Goal: Find specific page/section: Find specific page/section

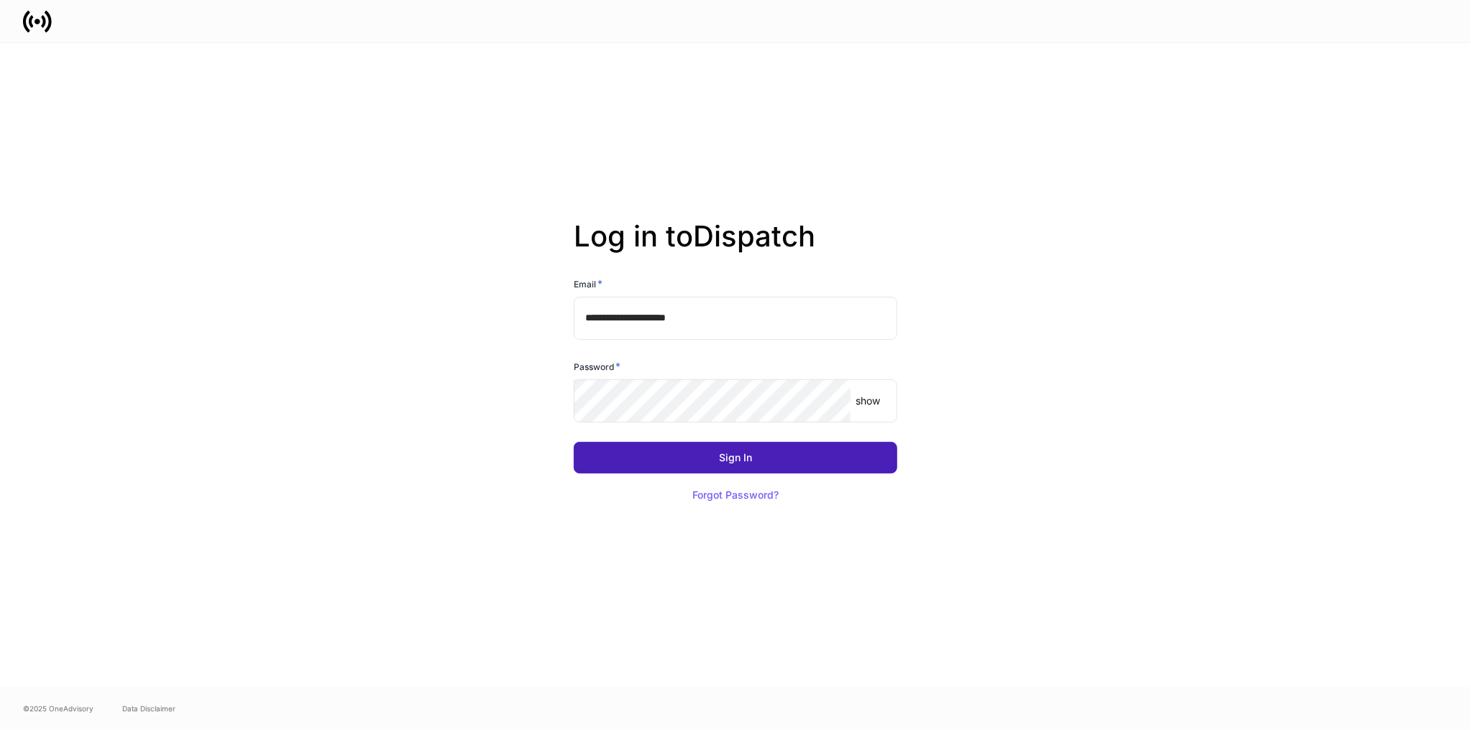
click at [676, 457] on button "Sign In" at bounding box center [735, 458] width 323 height 32
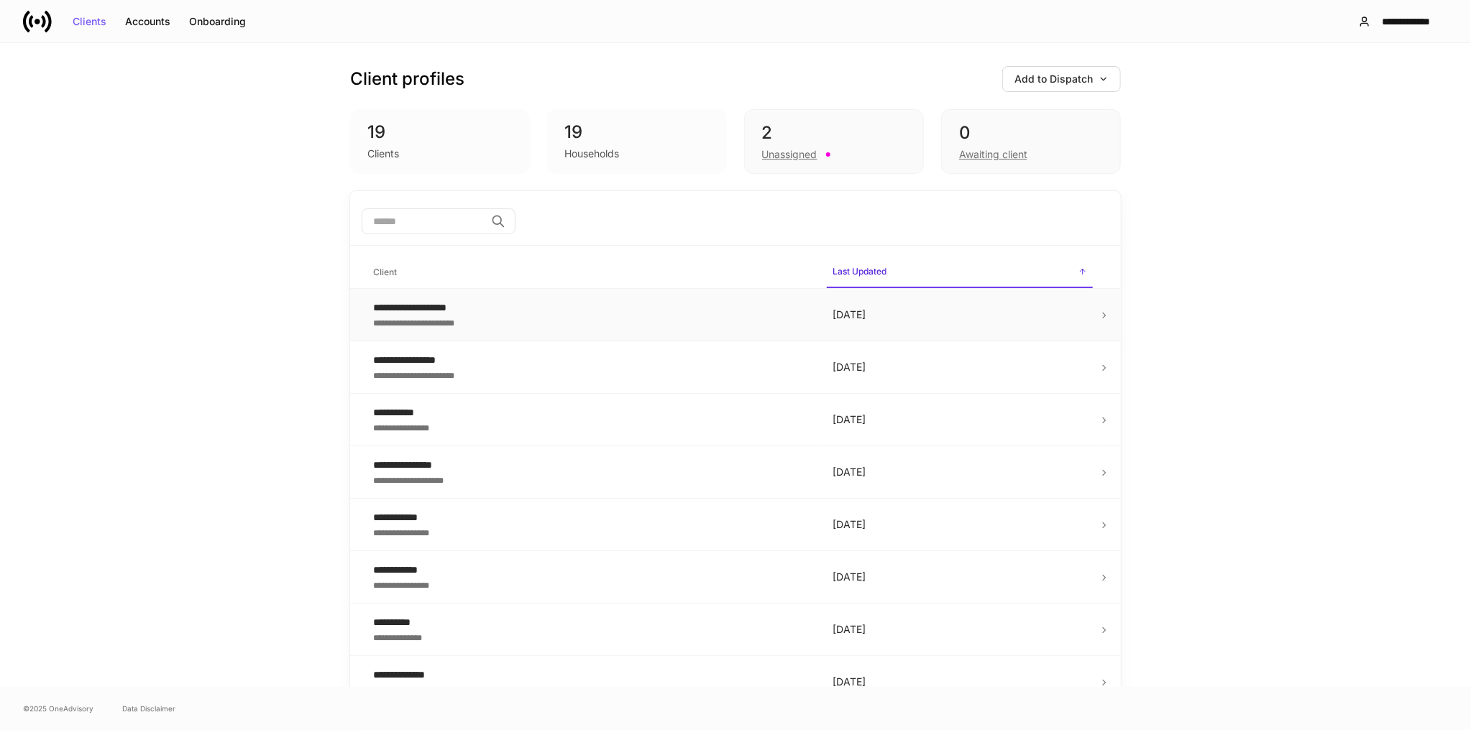
click at [527, 320] on div "**********" at bounding box center [591, 322] width 436 height 14
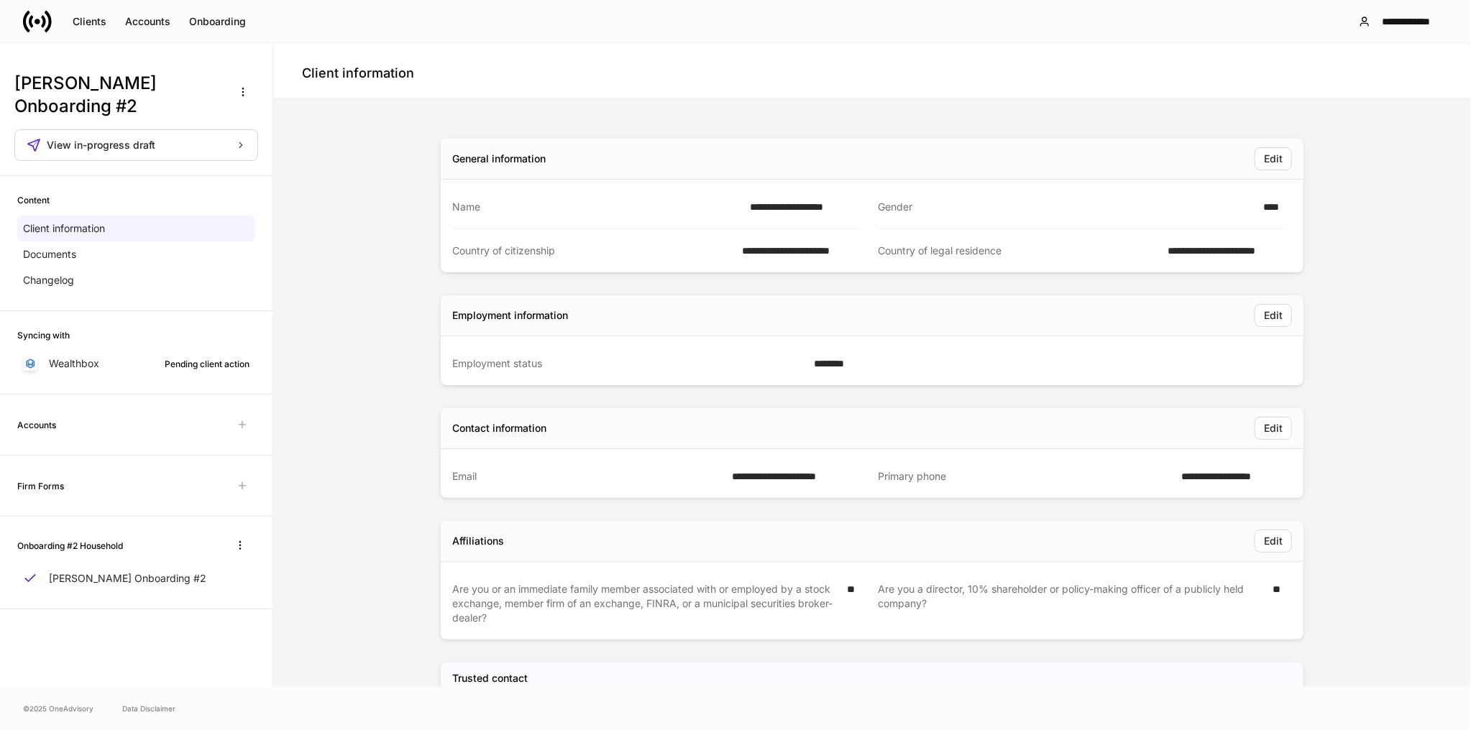
click at [309, 308] on div "**********" at bounding box center [872, 455] width 1186 height 703
